Goal: Information Seeking & Learning: Learn about a topic

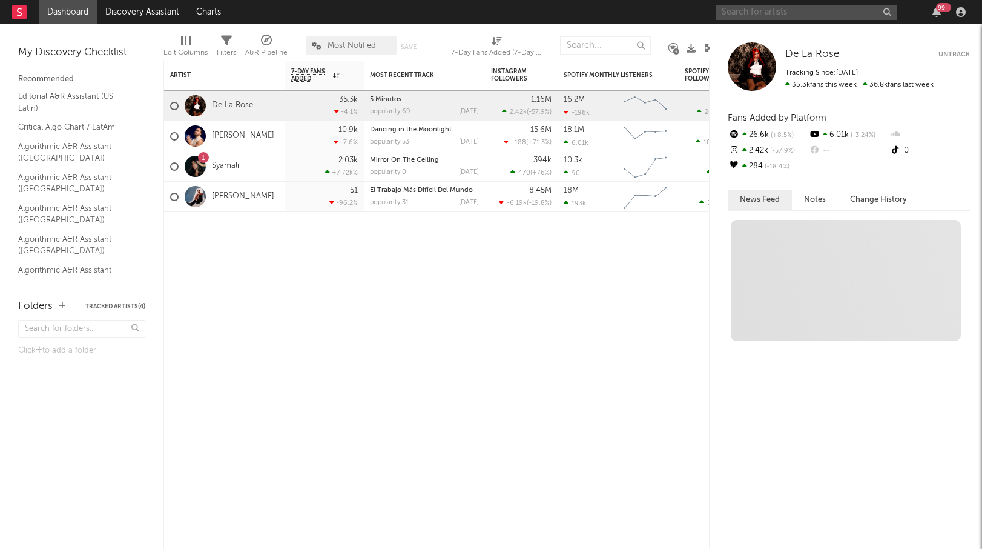
click at [805, 15] on input "text" at bounding box center [807, 12] width 182 height 15
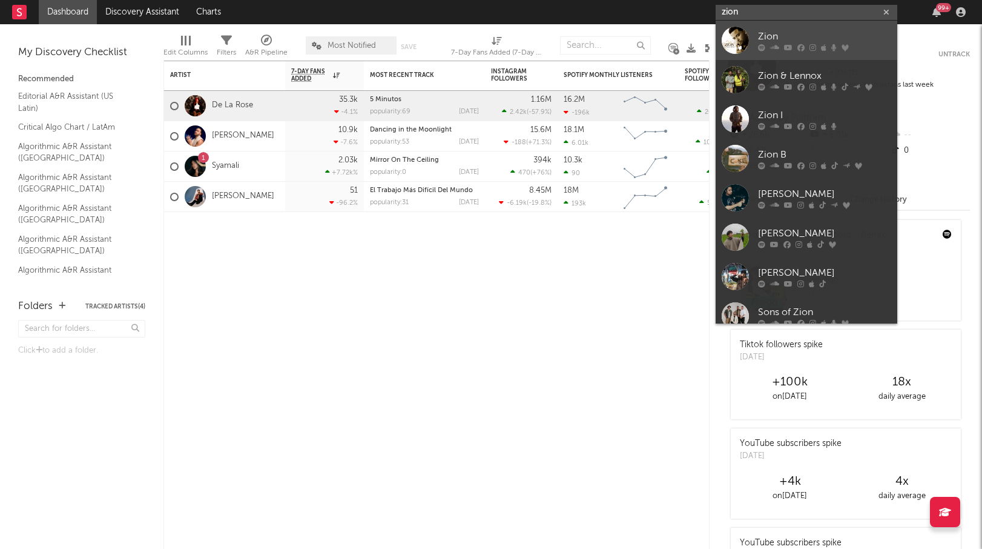
type input "zion"
click at [784, 34] on div "Zion" at bounding box center [824, 36] width 133 height 15
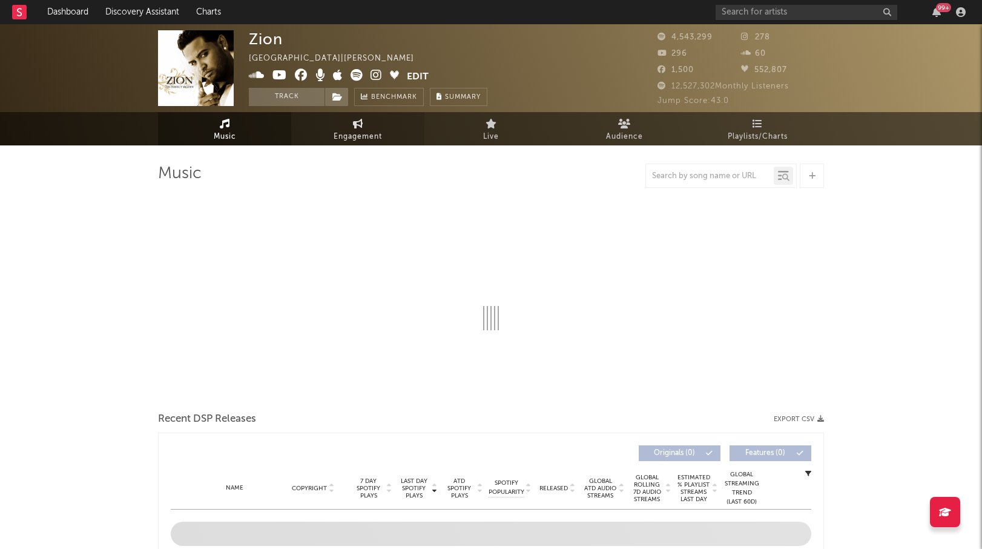
click at [349, 143] on span "Engagement" at bounding box center [358, 137] width 48 height 15
select select "1w"
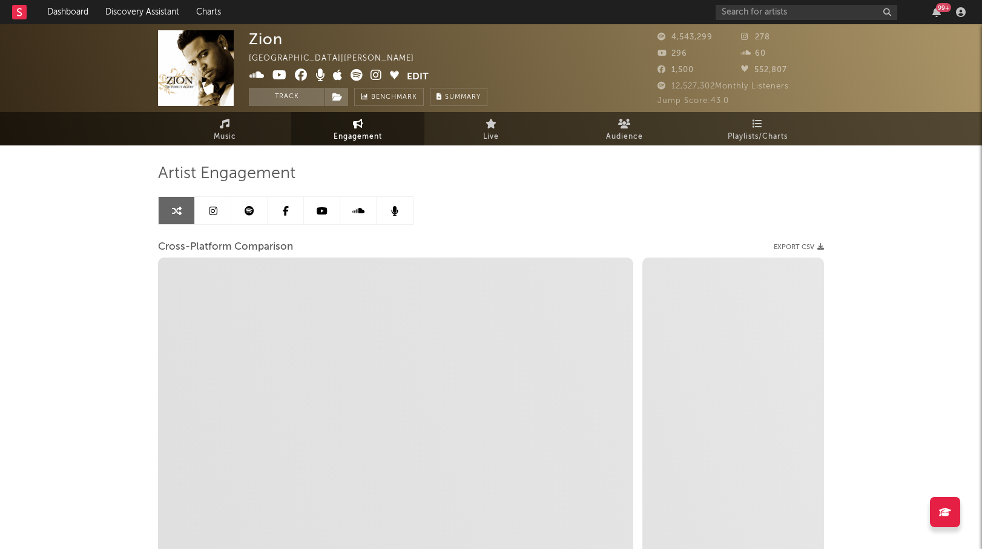
click at [209, 212] on icon at bounding box center [213, 211] width 8 height 10
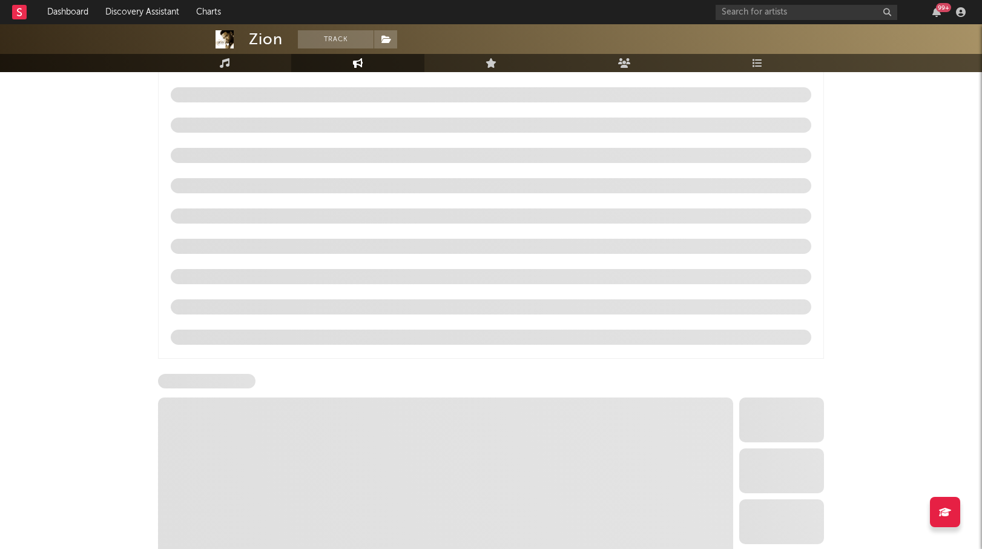
select select "1w"
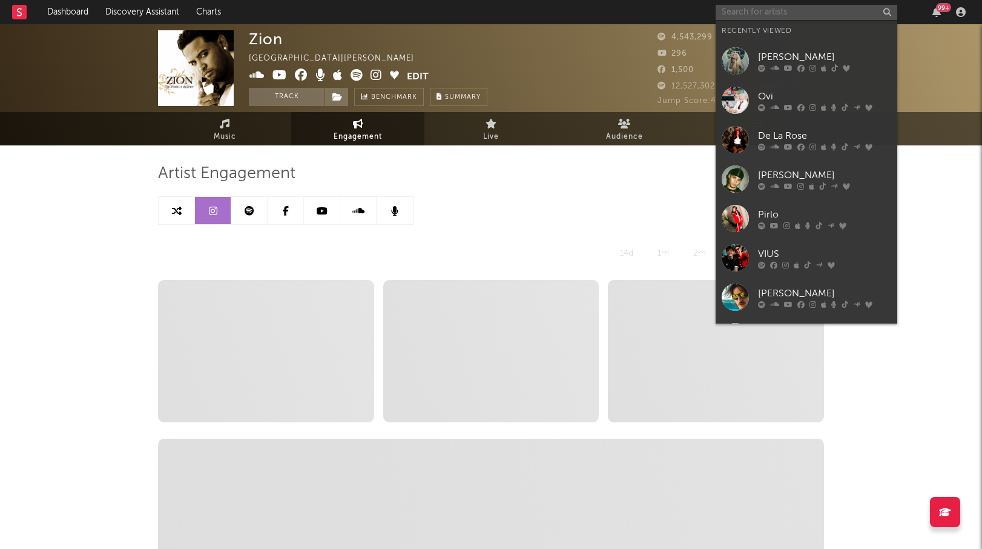
click at [810, 13] on input "text" at bounding box center [807, 12] width 182 height 15
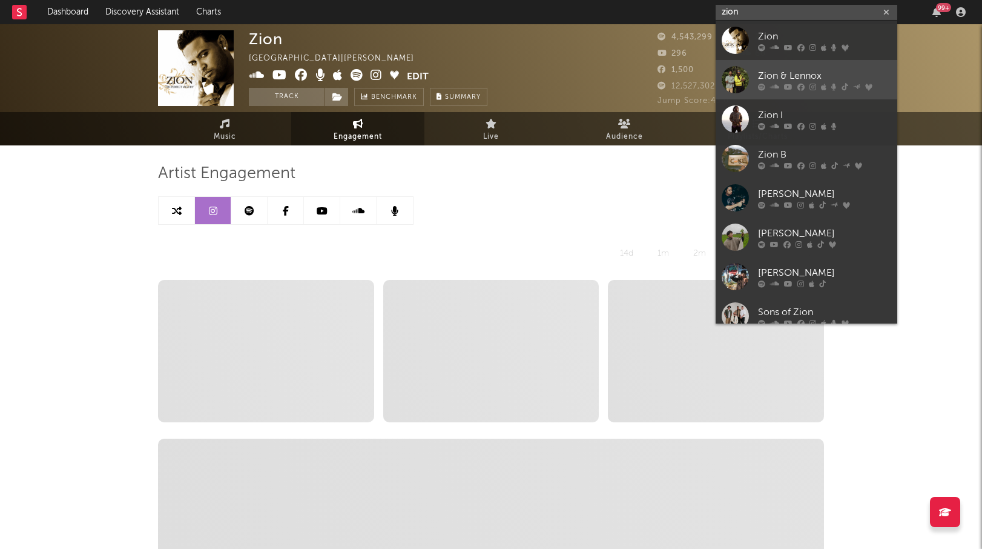
type input "zion"
click at [777, 74] on div "Zion & Lennox" at bounding box center [824, 75] width 133 height 15
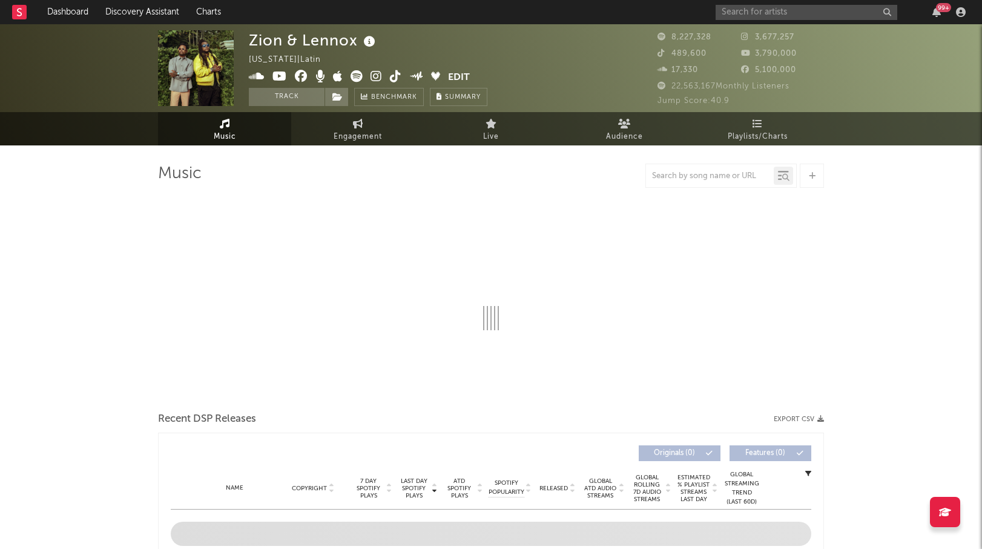
select select "6m"
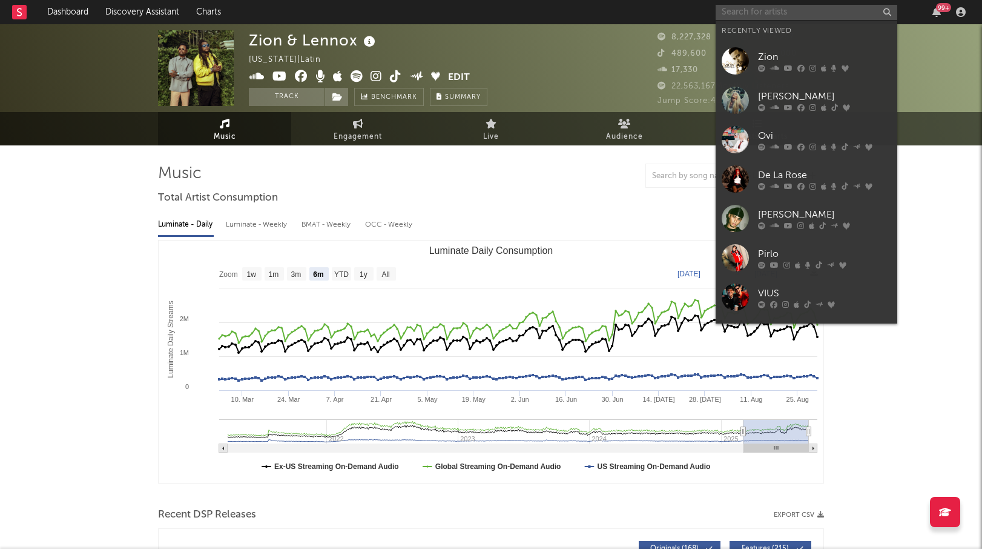
click at [783, 13] on input "text" at bounding box center [807, 12] width 182 height 15
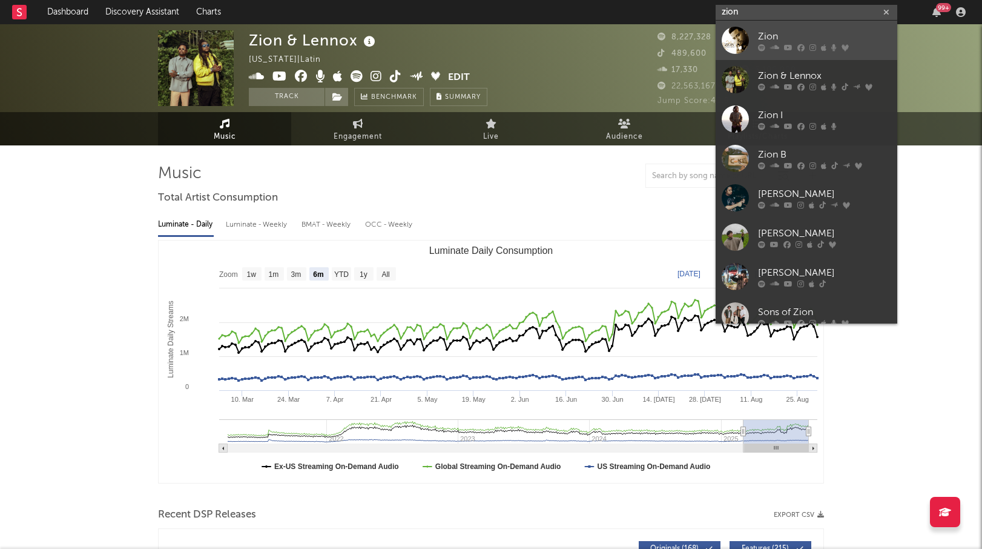
type input "zion"
click at [813, 29] on div "Zion" at bounding box center [824, 36] width 133 height 15
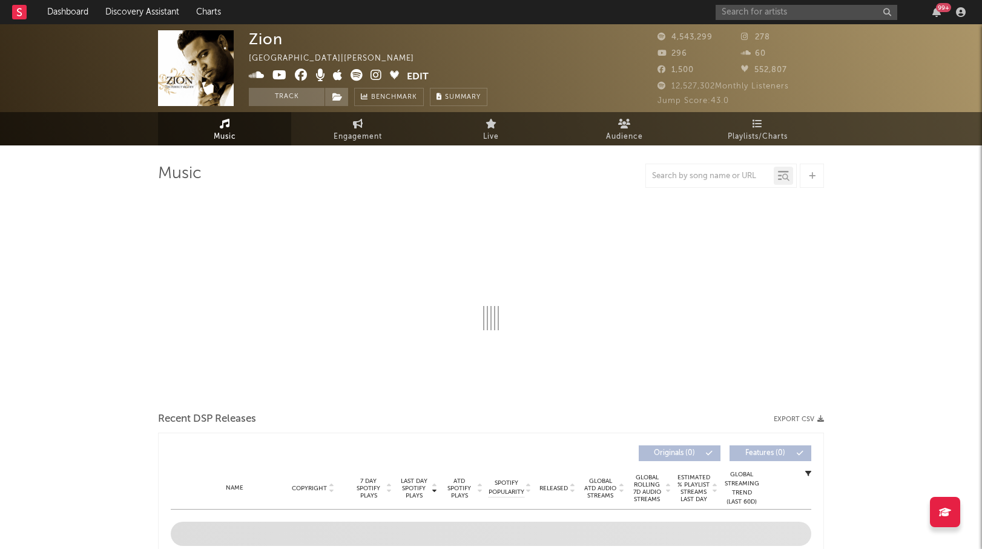
select select "6m"
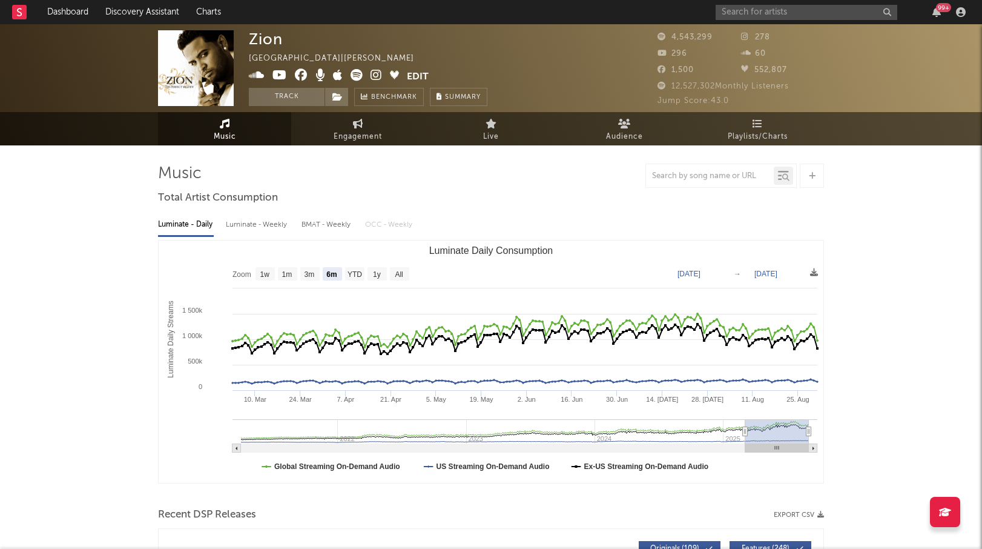
click at [377, 75] on icon at bounding box center [377, 75] width 12 height 12
click at [819, 285] on rect "Luminate Daily Consumption" at bounding box center [491, 361] width 665 height 242
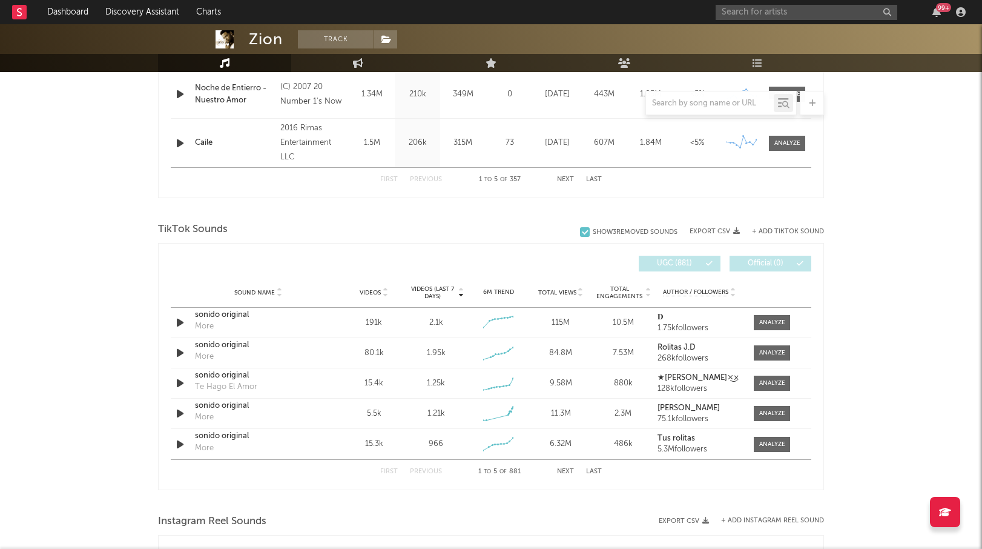
scroll to position [598, 0]
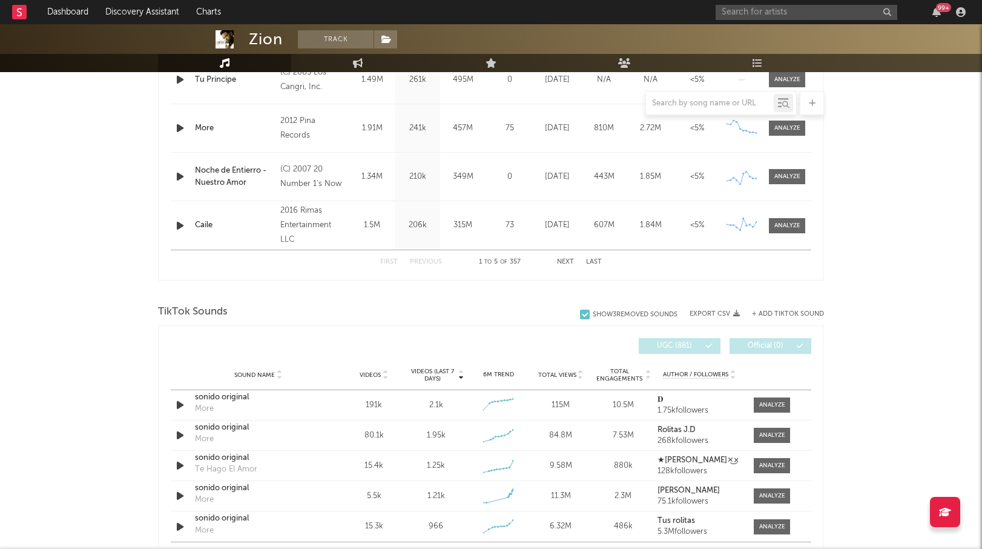
click at [896, 244] on div "Zion Track [GEOGRAPHIC_DATA] | Urbano latino Edit Track Benchmark Summary 4,543…" at bounding box center [491, 341] width 982 height 1829
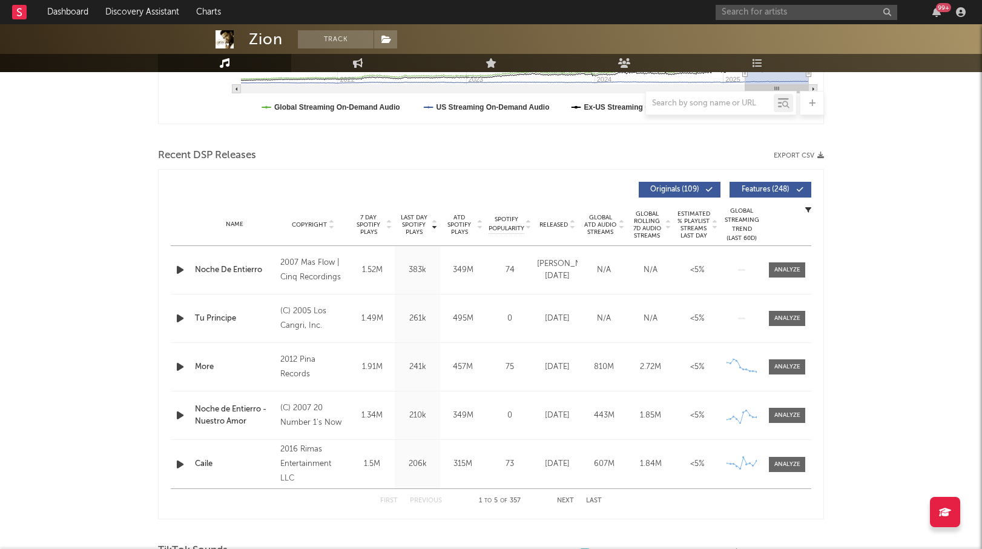
scroll to position [0, 0]
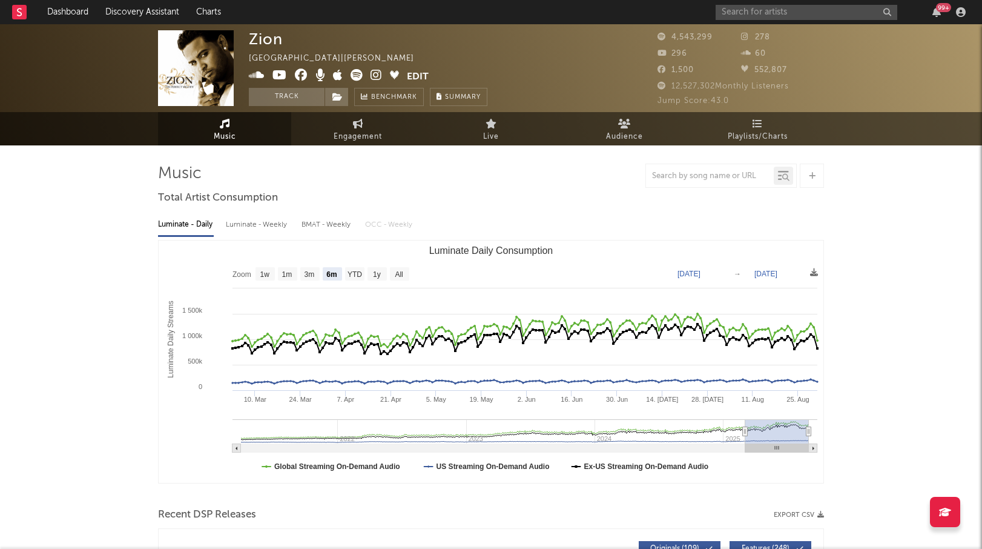
click at [785, 22] on div "99 +" at bounding box center [843, 12] width 254 height 24
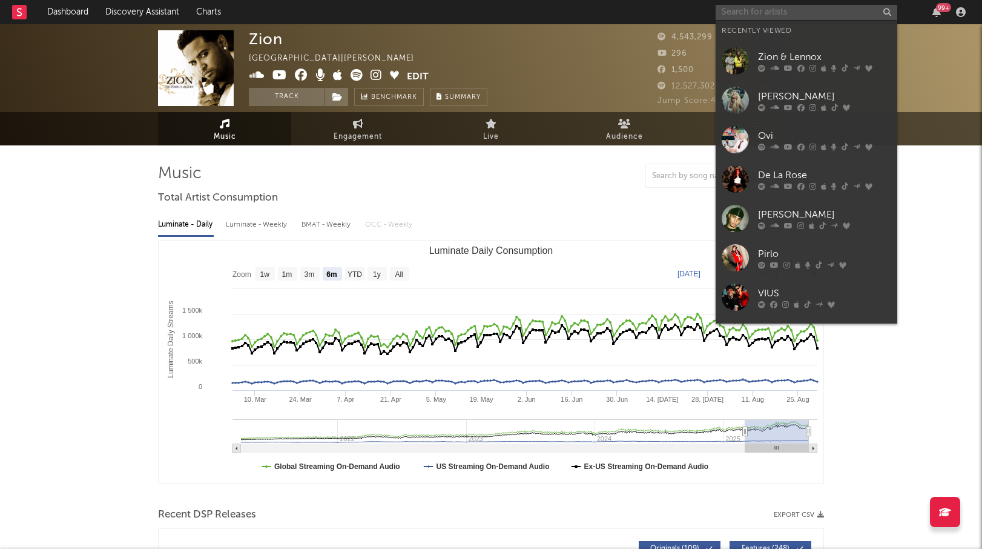
click at [795, 16] on input "text" at bounding box center [807, 12] width 182 height 15
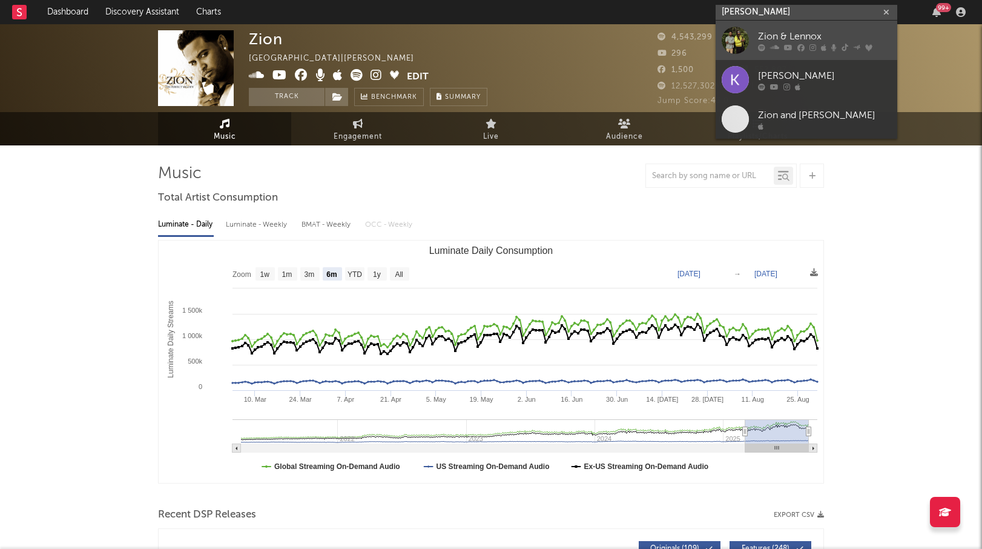
type input "[PERSON_NAME]"
click at [785, 39] on div "Zion & Lennox" at bounding box center [824, 36] width 133 height 15
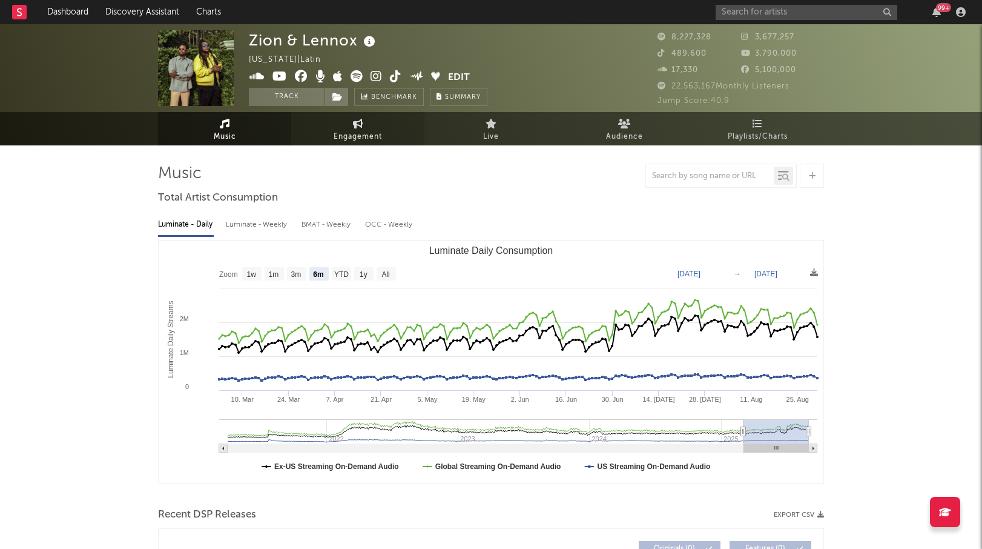
click at [363, 137] on span "Engagement" at bounding box center [358, 137] width 48 height 15
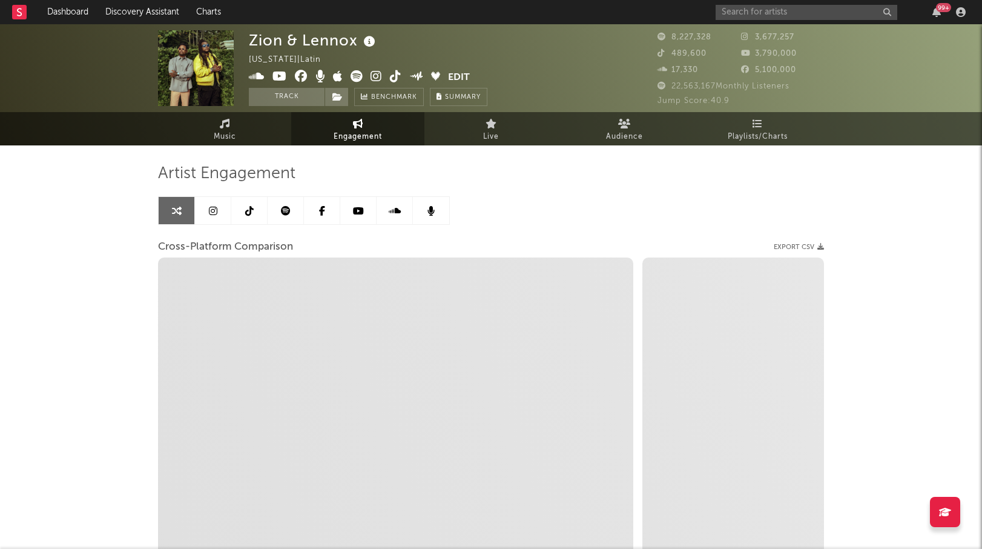
select select "1w"
click at [216, 209] on icon at bounding box center [213, 211] width 8 height 10
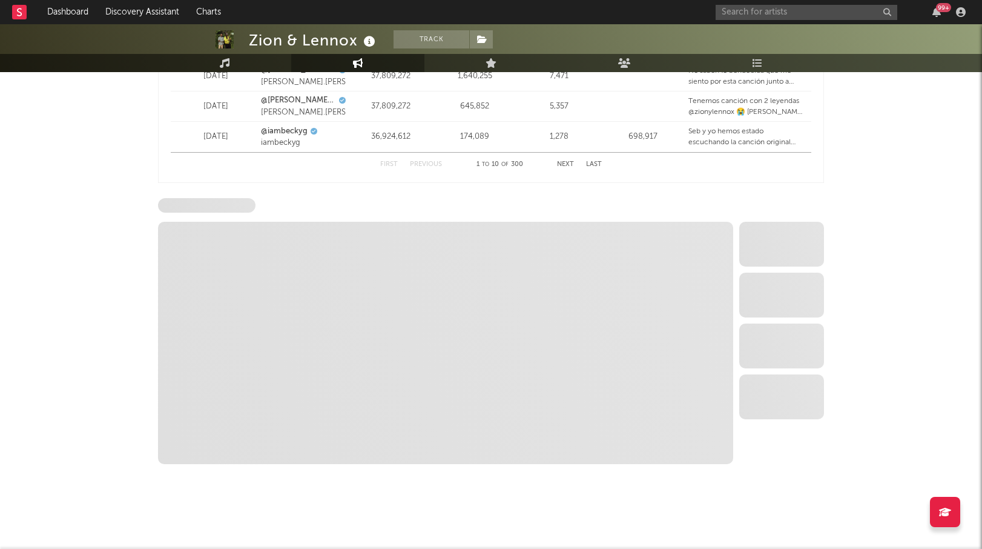
scroll to position [911, 0]
select select "6m"
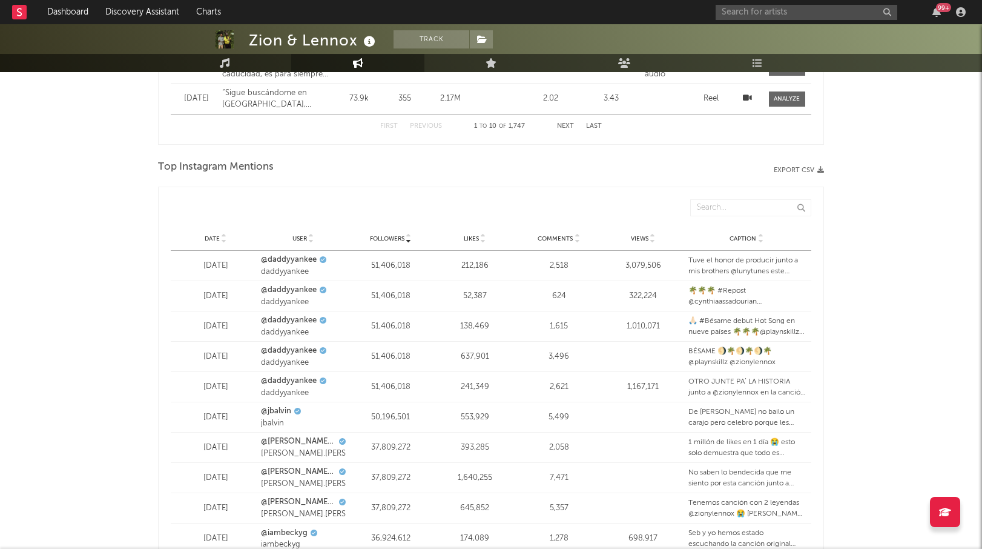
scroll to position [260, 0]
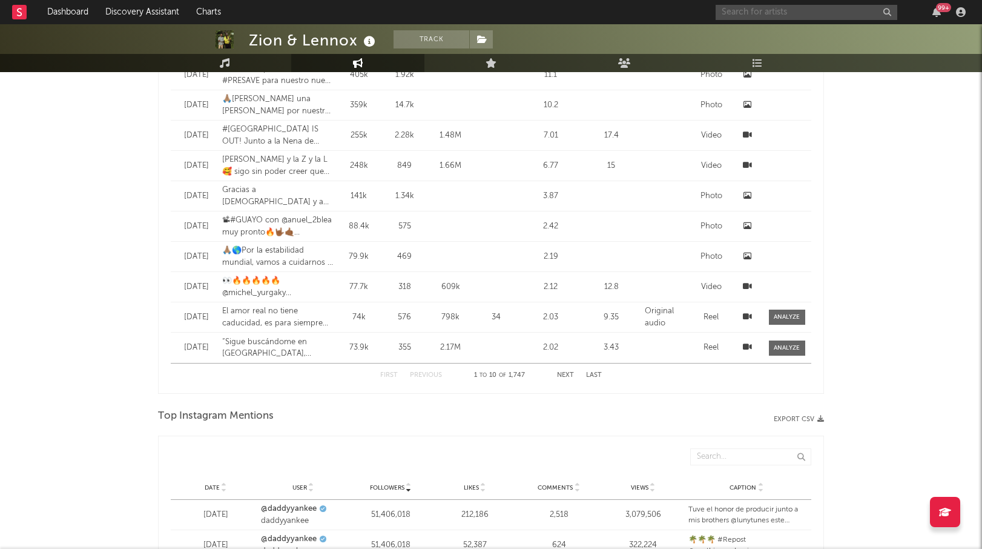
click at [769, 10] on input "text" at bounding box center [807, 12] width 182 height 15
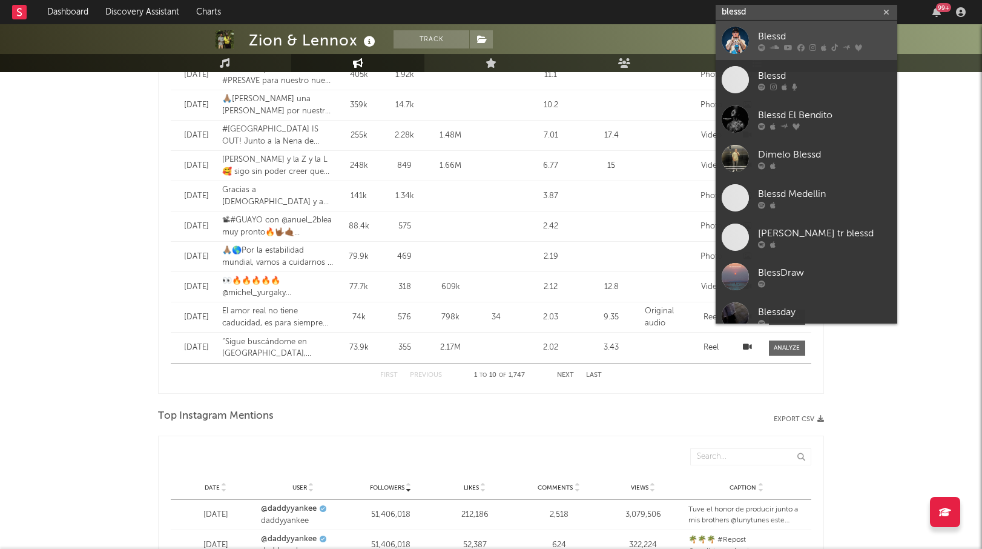
type input "blessd"
click at [787, 42] on div "Blessd" at bounding box center [824, 36] width 133 height 15
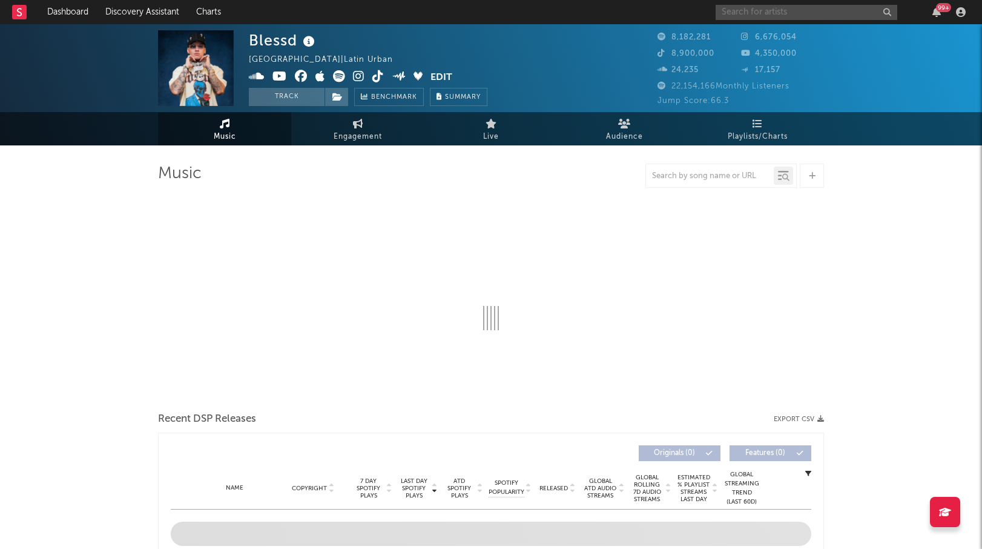
select select "6m"
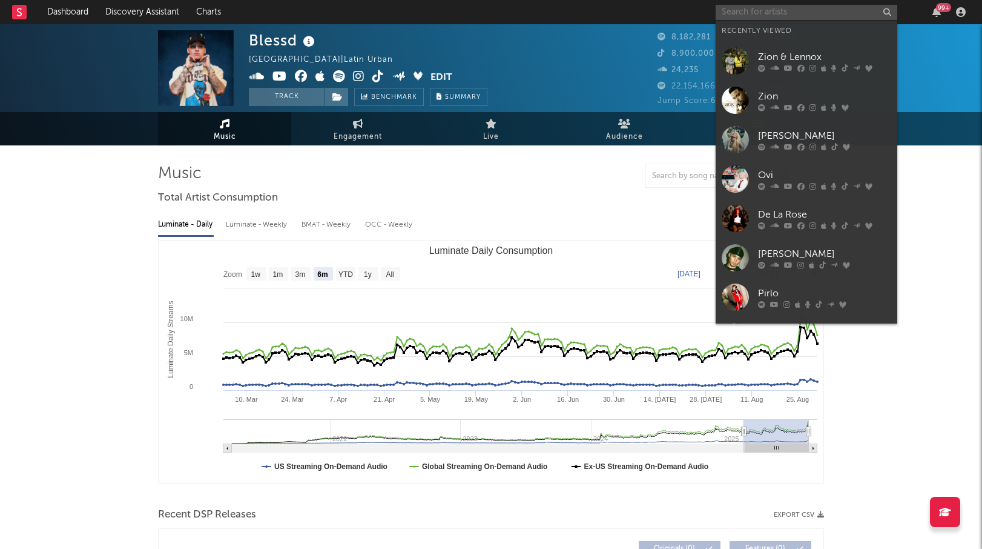
click at [759, 12] on input "text" at bounding box center [807, 12] width 182 height 15
select select "6m"
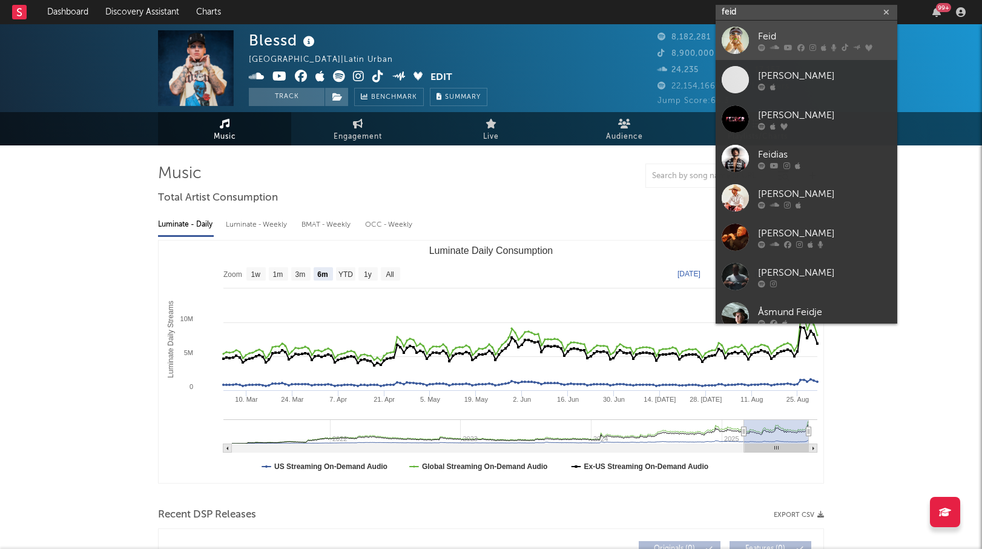
type input "feid"
click at [780, 42] on div "Feid" at bounding box center [824, 36] width 133 height 15
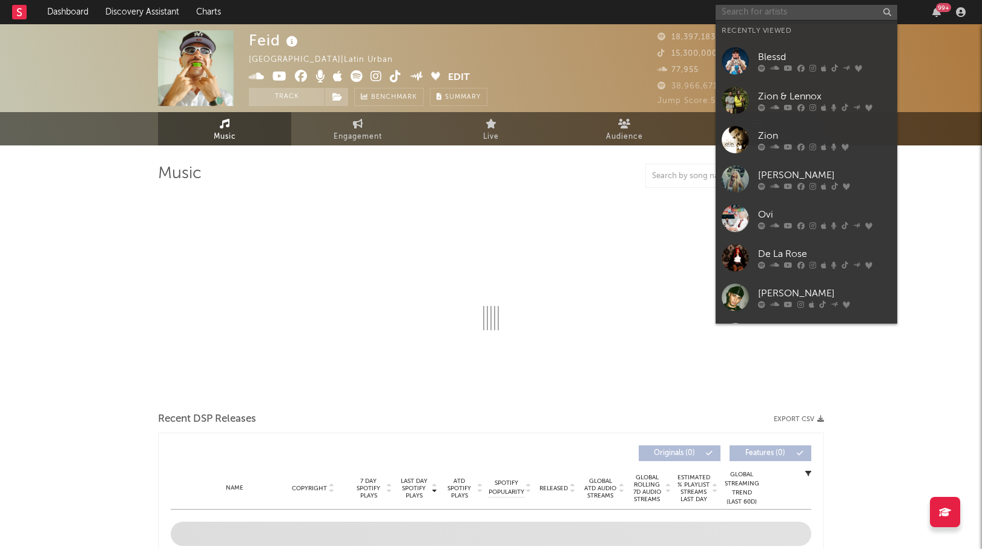
click at [741, 15] on input "text" at bounding box center [807, 12] width 182 height 15
select select "6m"
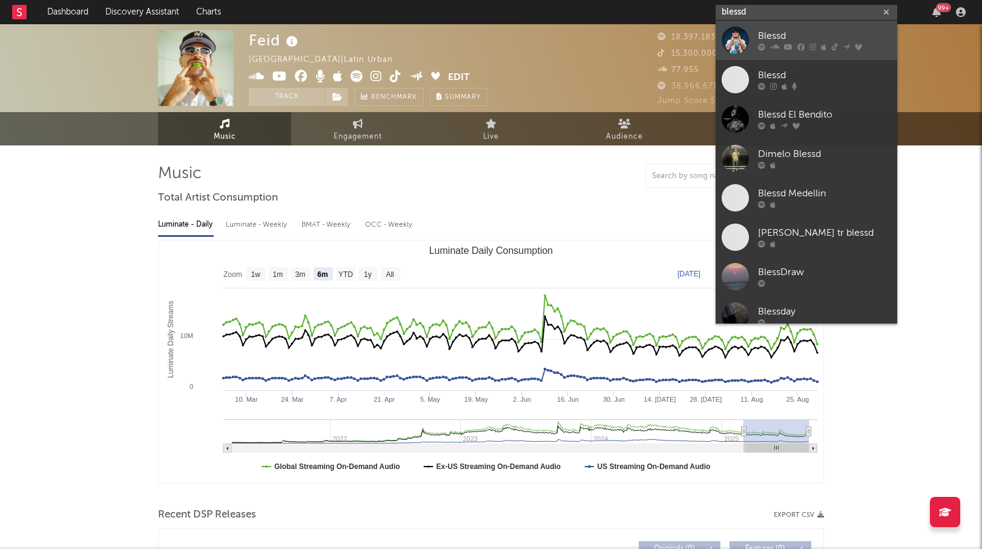
type input "blessd"
click at [778, 45] on icon at bounding box center [774, 47] width 9 height 7
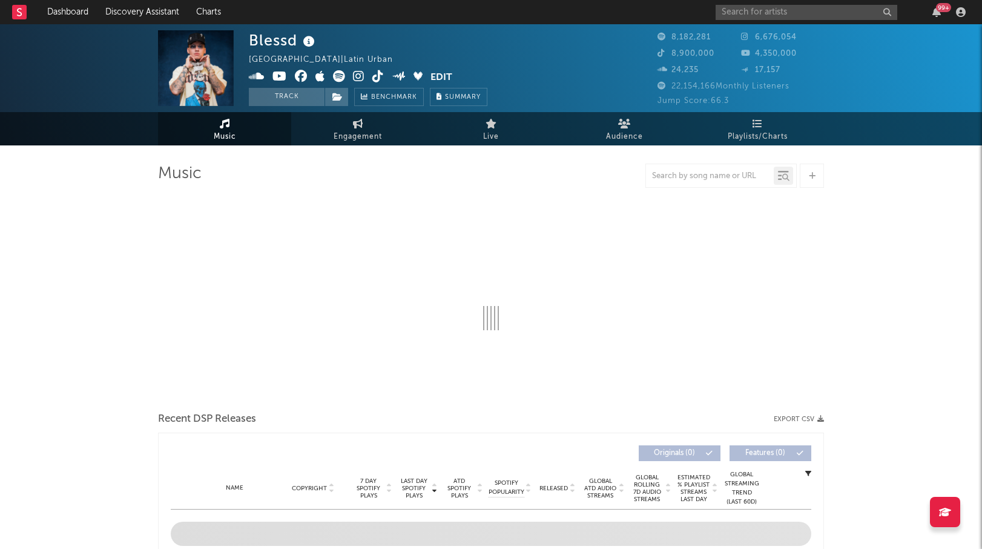
select select "6m"
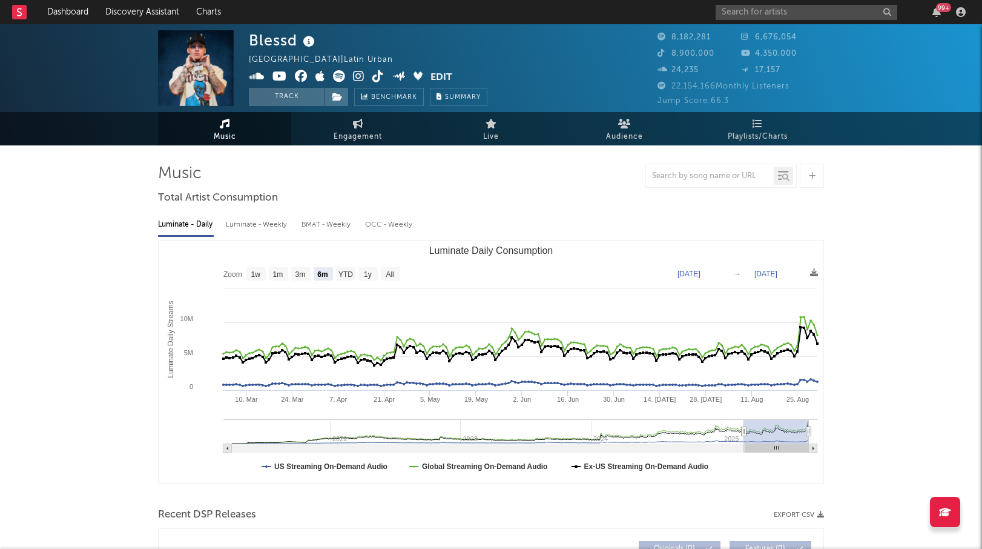
click at [348, 131] on span "Engagement" at bounding box center [358, 137] width 48 height 15
select select "1w"
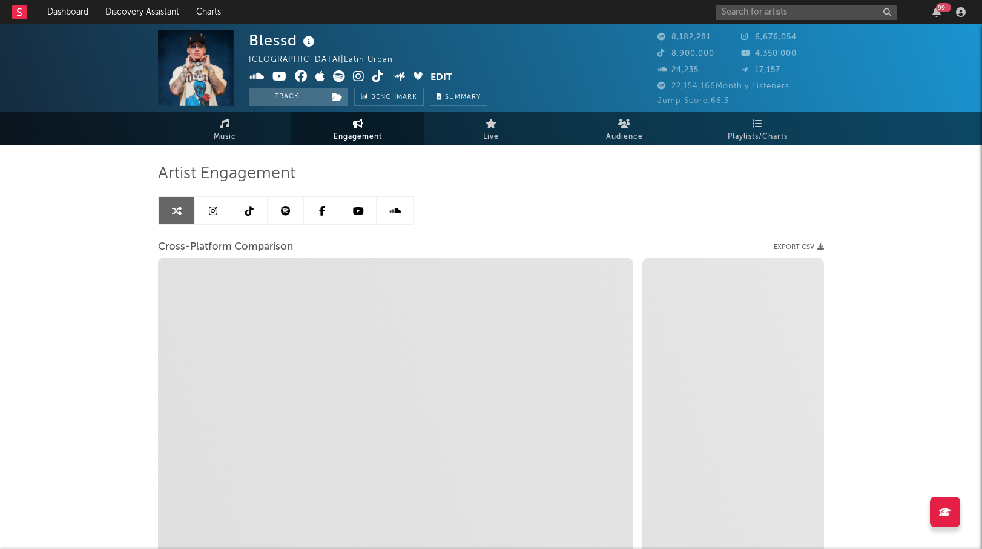
click at [211, 211] on icon at bounding box center [213, 211] width 8 height 10
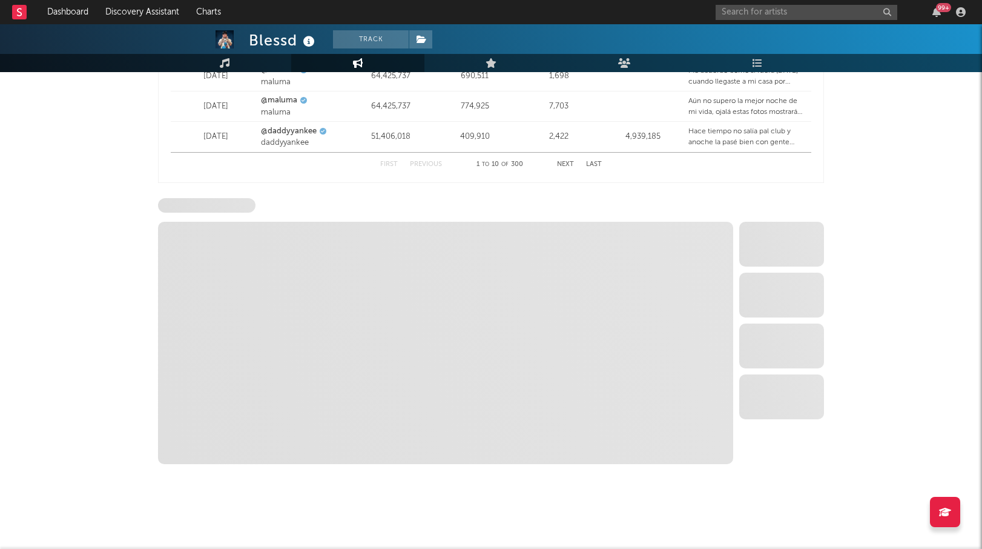
scroll to position [1751, 0]
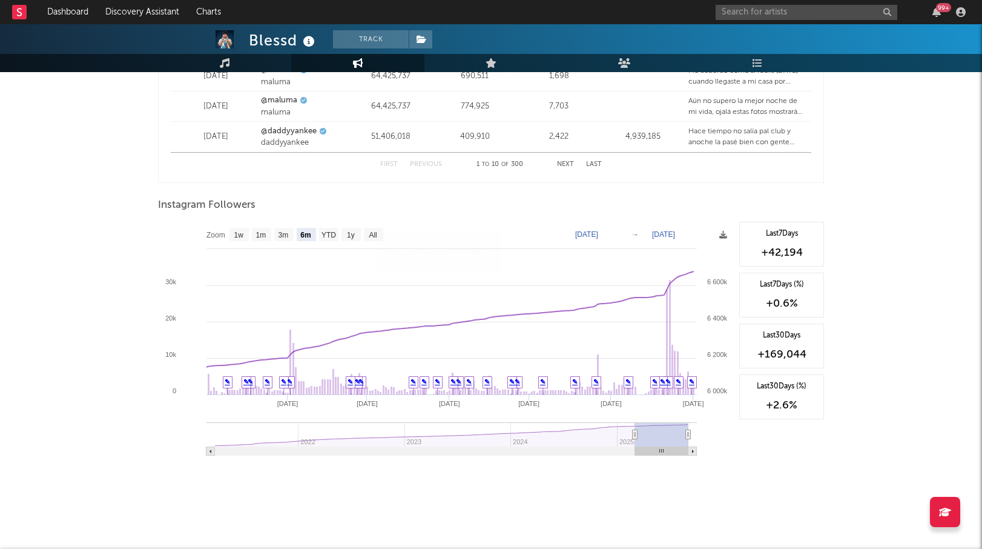
click at [374, 239] on rect at bounding box center [373, 234] width 19 height 13
select select "All"
type input "[DATE]"
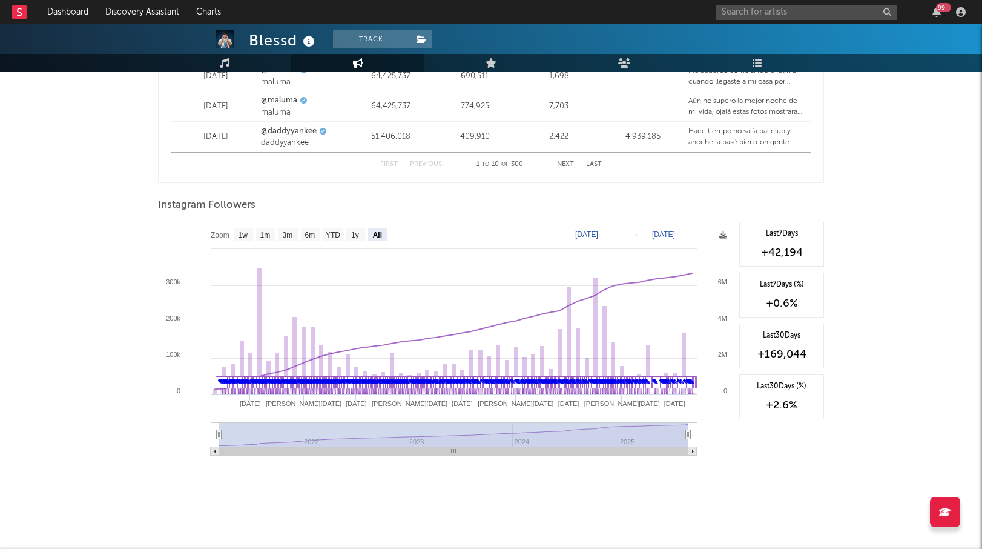
click at [351, 242] on rect at bounding box center [445, 343] width 575 height 242
click at [351, 239] on rect at bounding box center [355, 234] width 19 height 13
select select "1y"
type input "[DATE]"
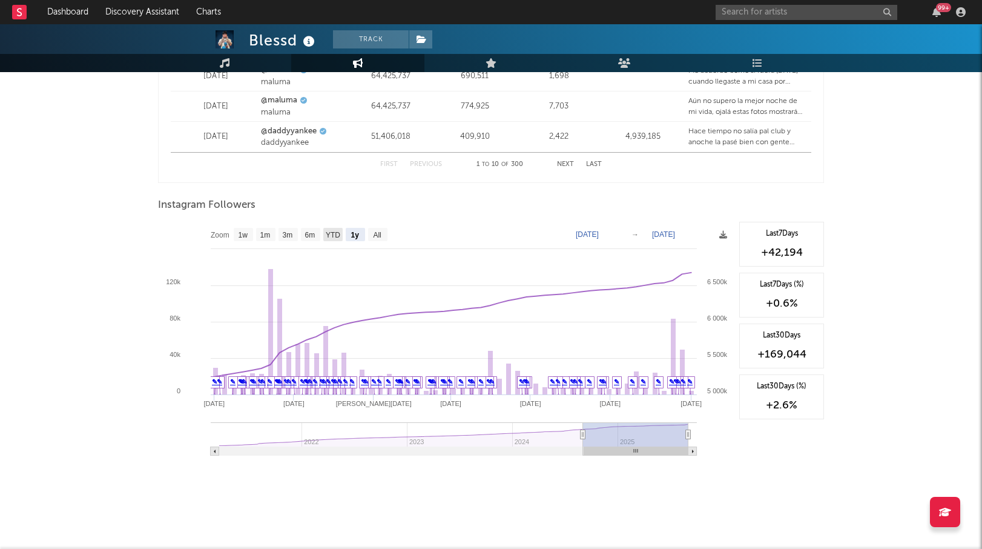
click at [332, 237] on text "YTD" at bounding box center [333, 235] width 15 height 8
select select "YTD"
type input "[DATE]"
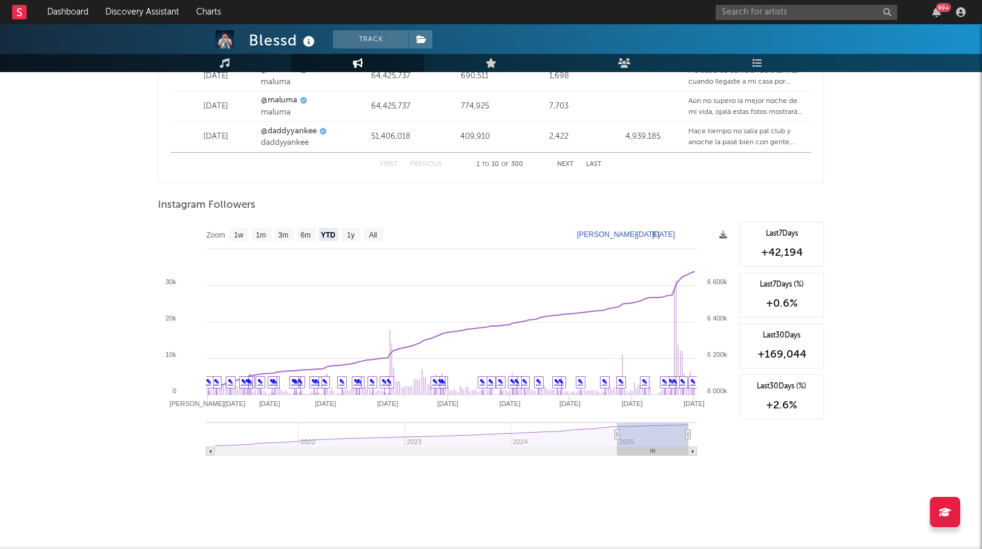
click at [544, 220] on div at bounding box center [491, 219] width 666 height 6
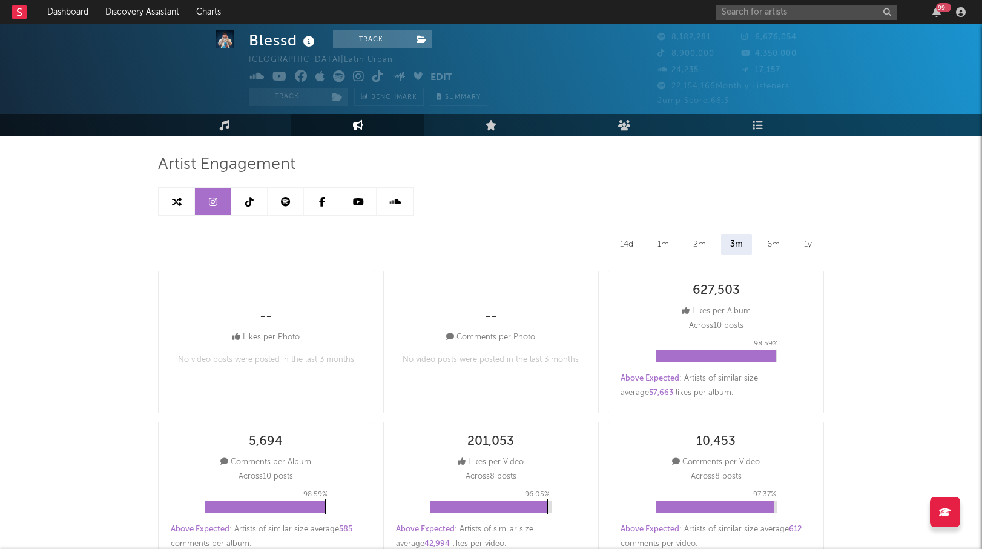
scroll to position [0, 0]
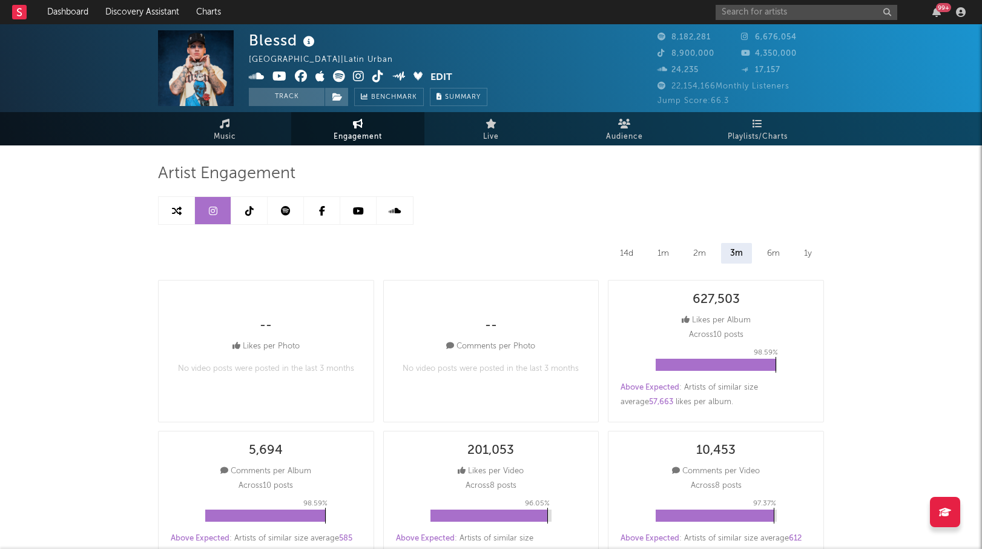
click at [244, 211] on link at bounding box center [249, 210] width 36 height 27
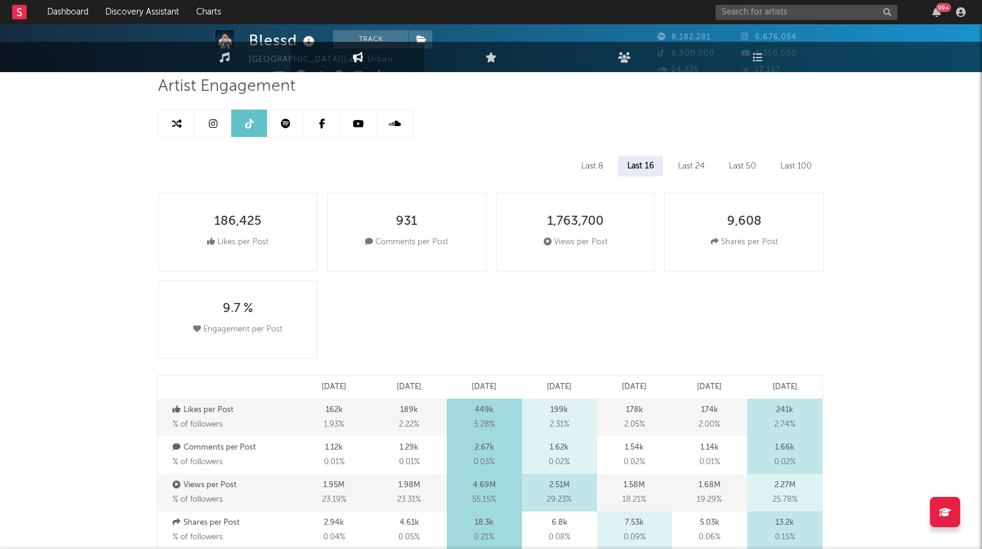
select select "6m"
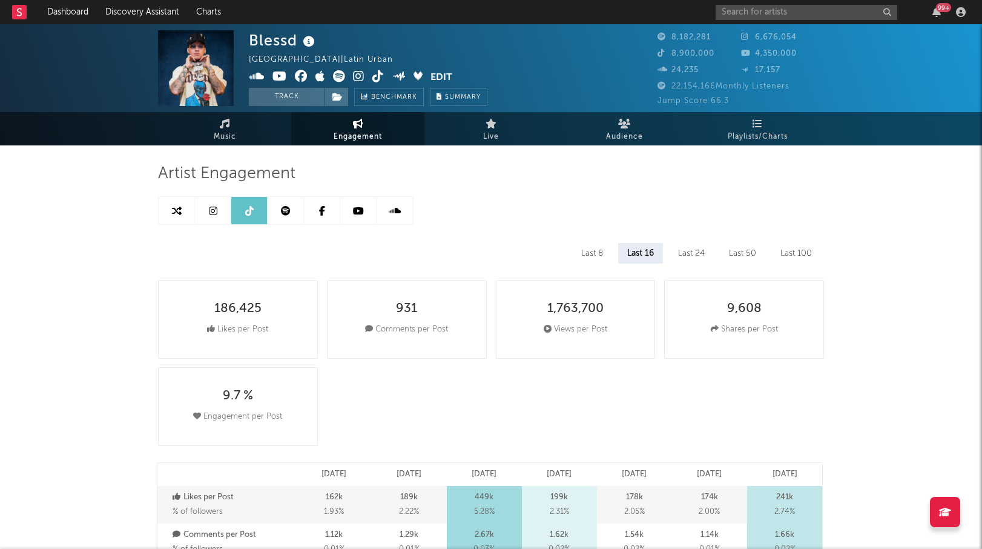
click at [292, 203] on link at bounding box center [286, 210] width 36 height 27
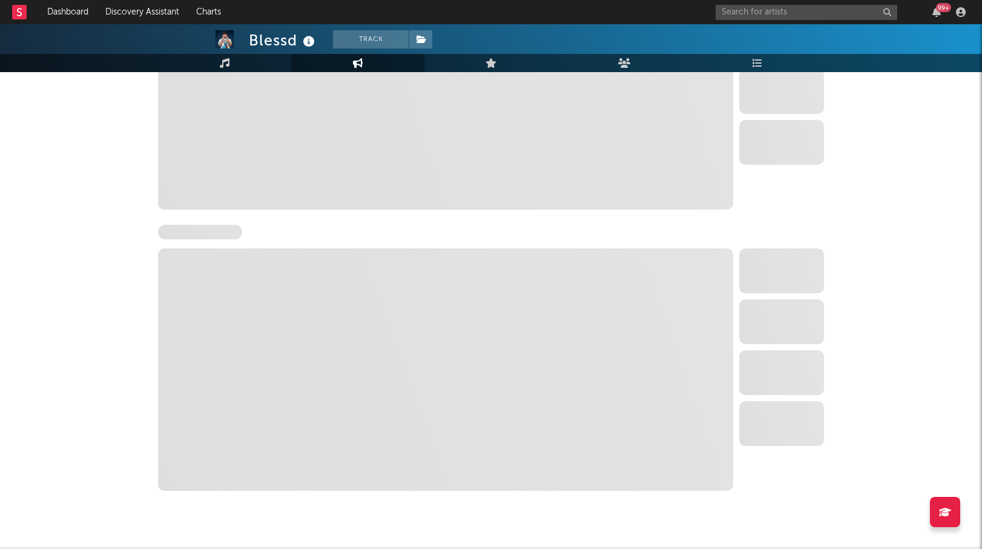
select select "6m"
select select "1w"
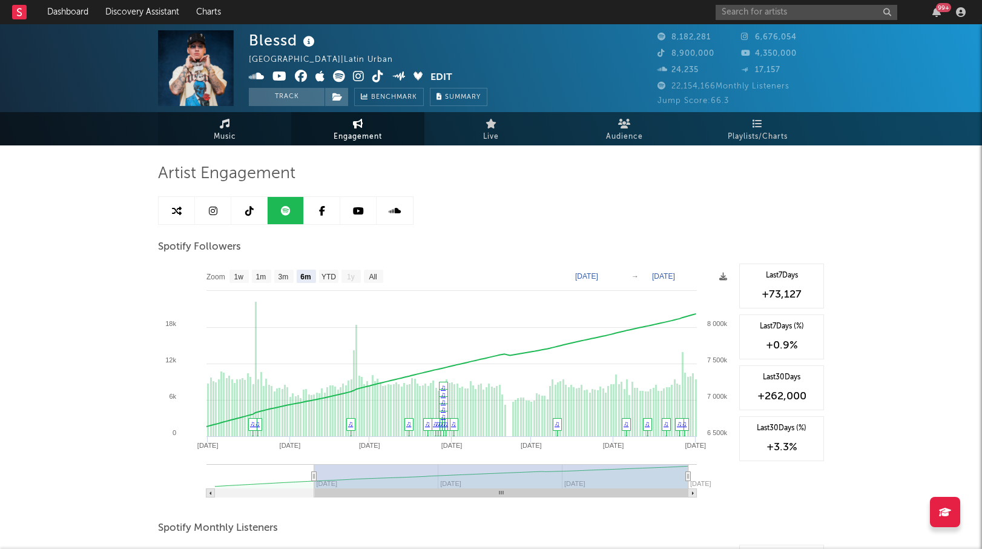
click at [216, 126] on link "Music" at bounding box center [224, 128] width 133 height 33
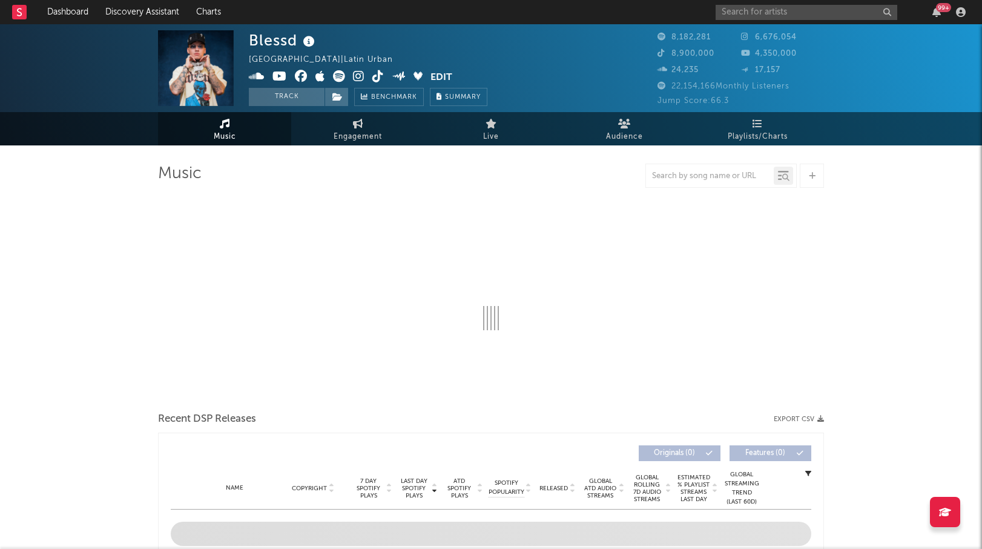
select select "6m"
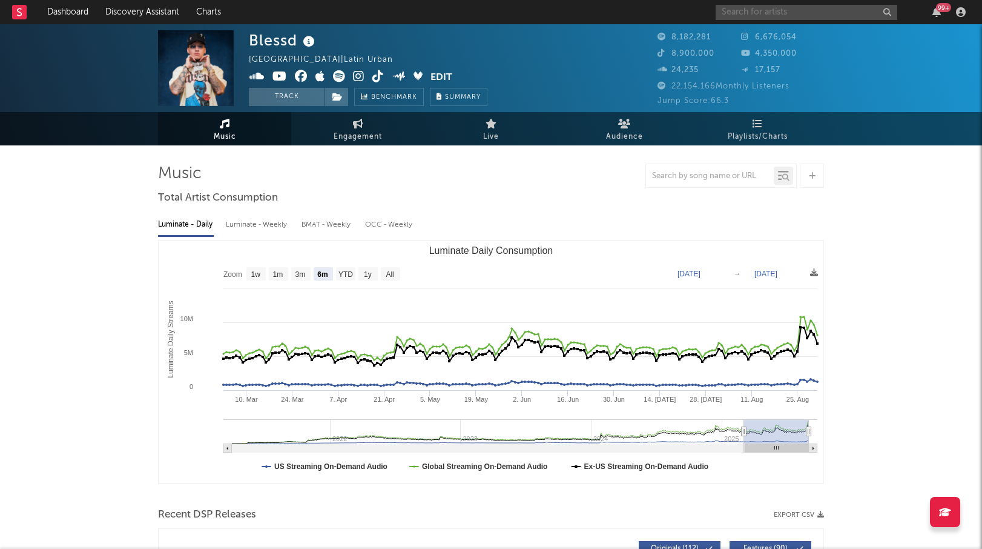
click at [749, 15] on input "text" at bounding box center [807, 12] width 182 height 15
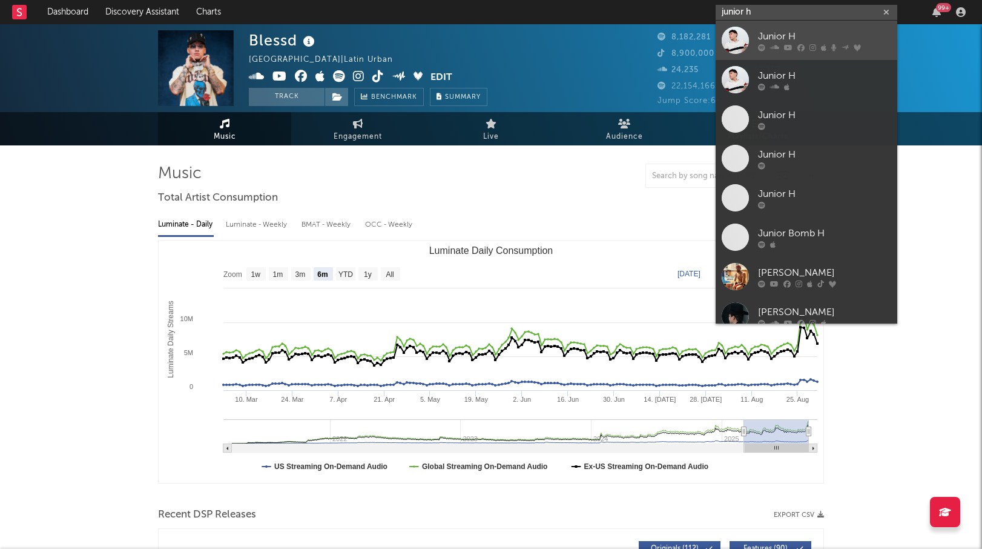
type input "junior h"
click at [784, 36] on div "Junior H" at bounding box center [824, 36] width 133 height 15
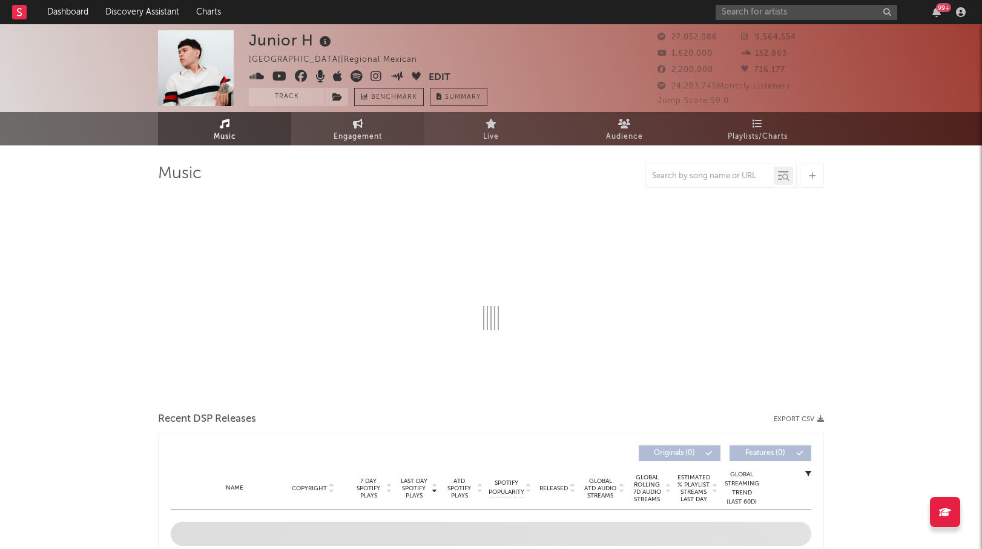
click at [342, 120] on link "Engagement" at bounding box center [357, 128] width 133 height 33
select select "1w"
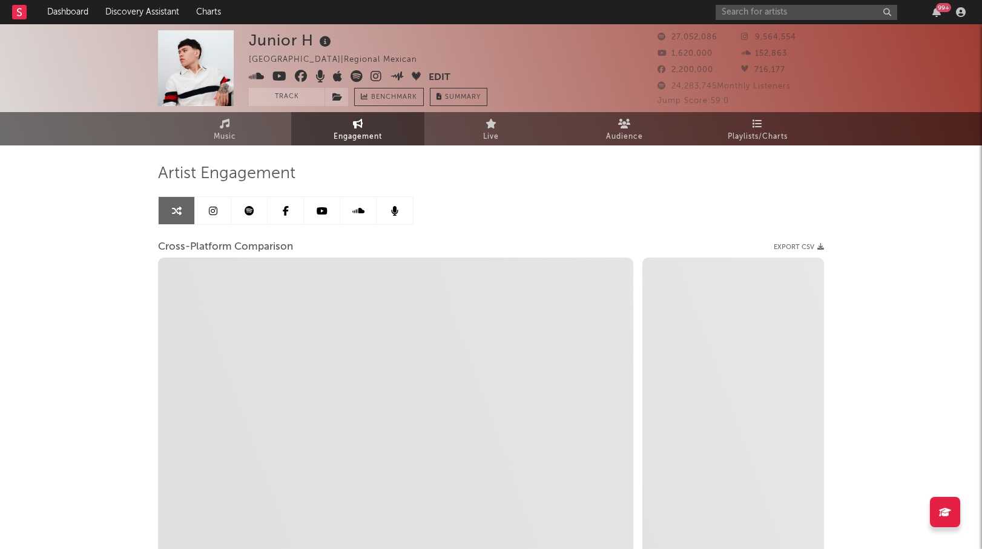
select select "1m"
